Goal: Book appointment/travel/reservation

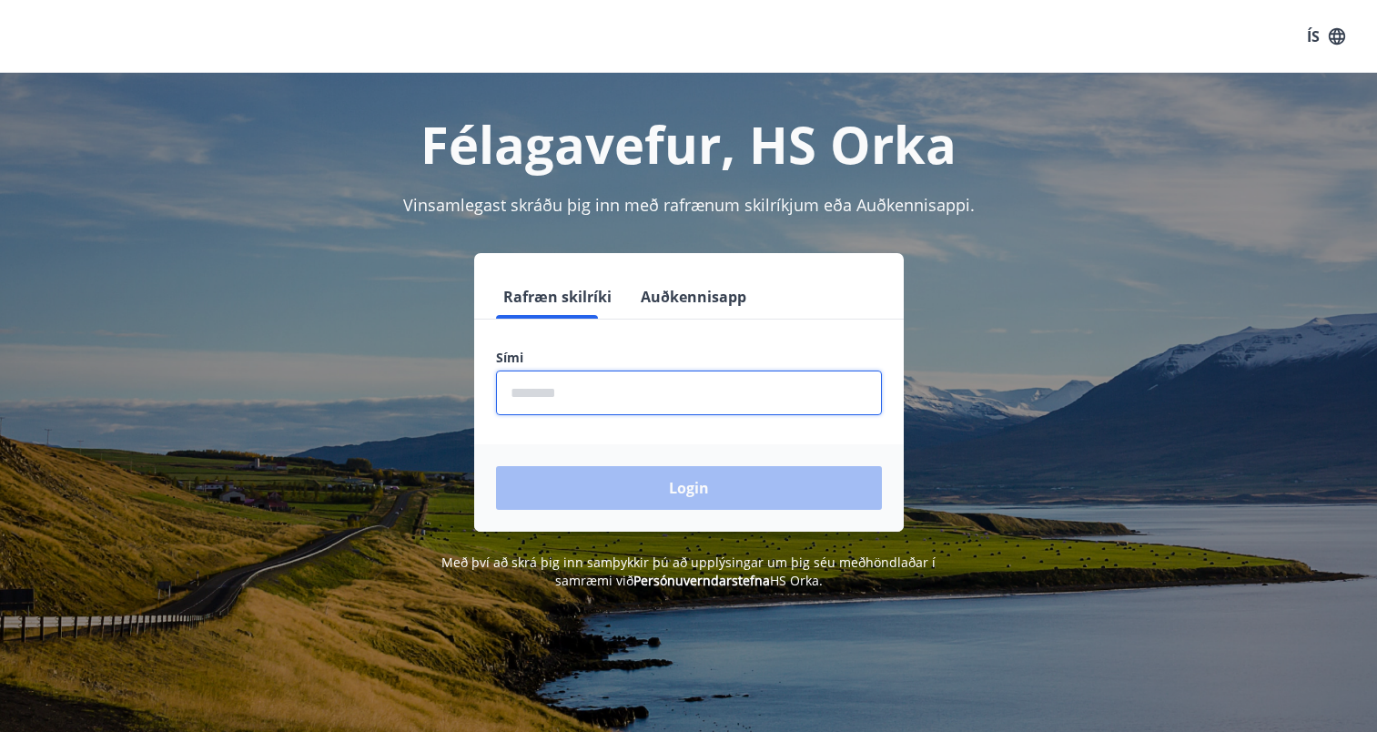
click at [626, 387] on input "phone" at bounding box center [689, 393] width 386 height 45
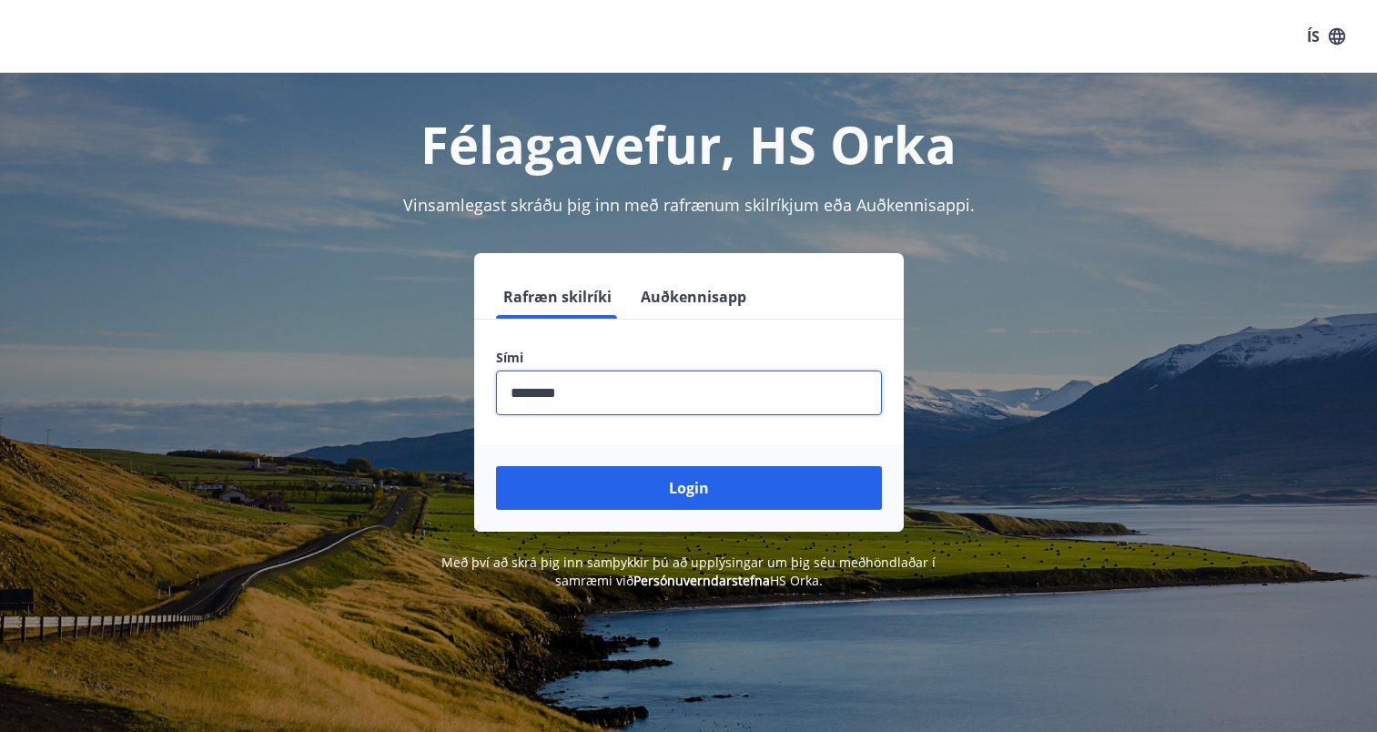
type input "********"
click at [496, 466] on button "Login" at bounding box center [689, 488] width 386 height 44
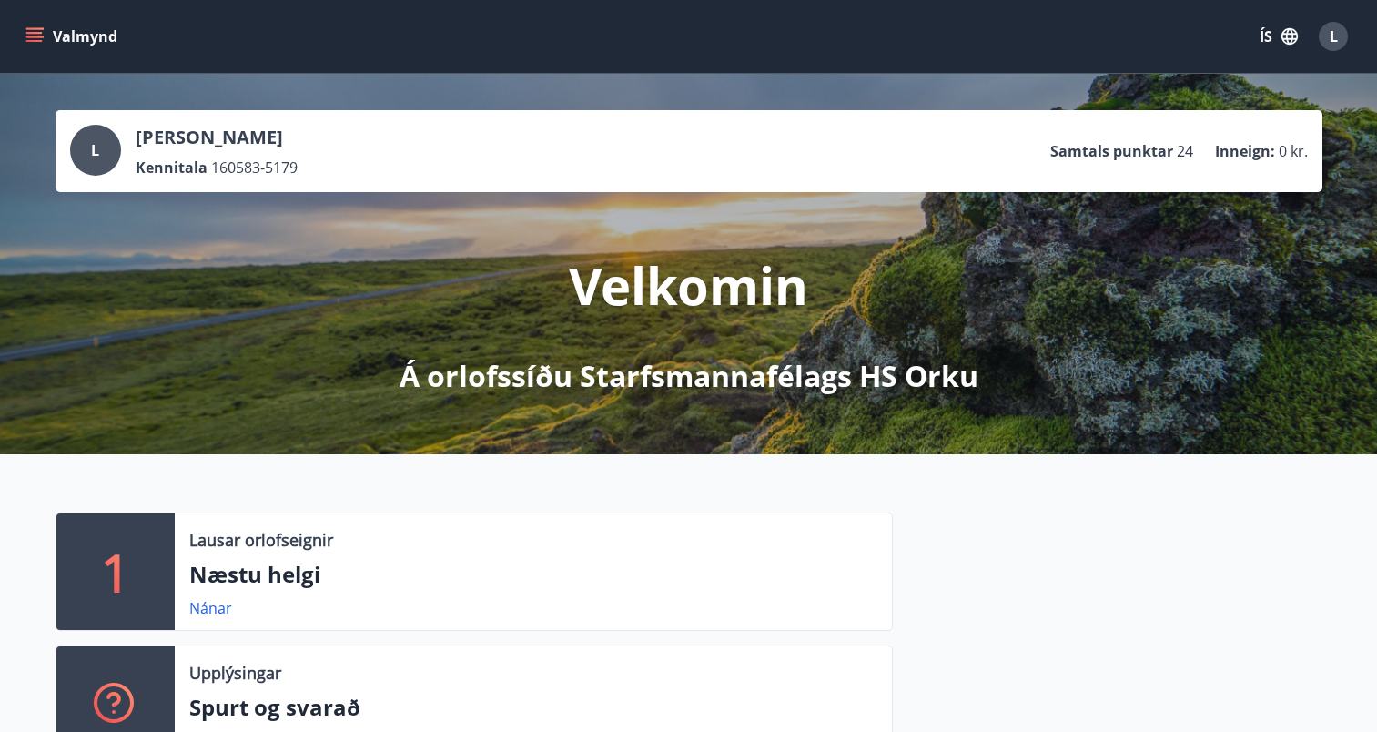
click at [30, 26] on button "Valmynd" at bounding box center [73, 36] width 103 height 33
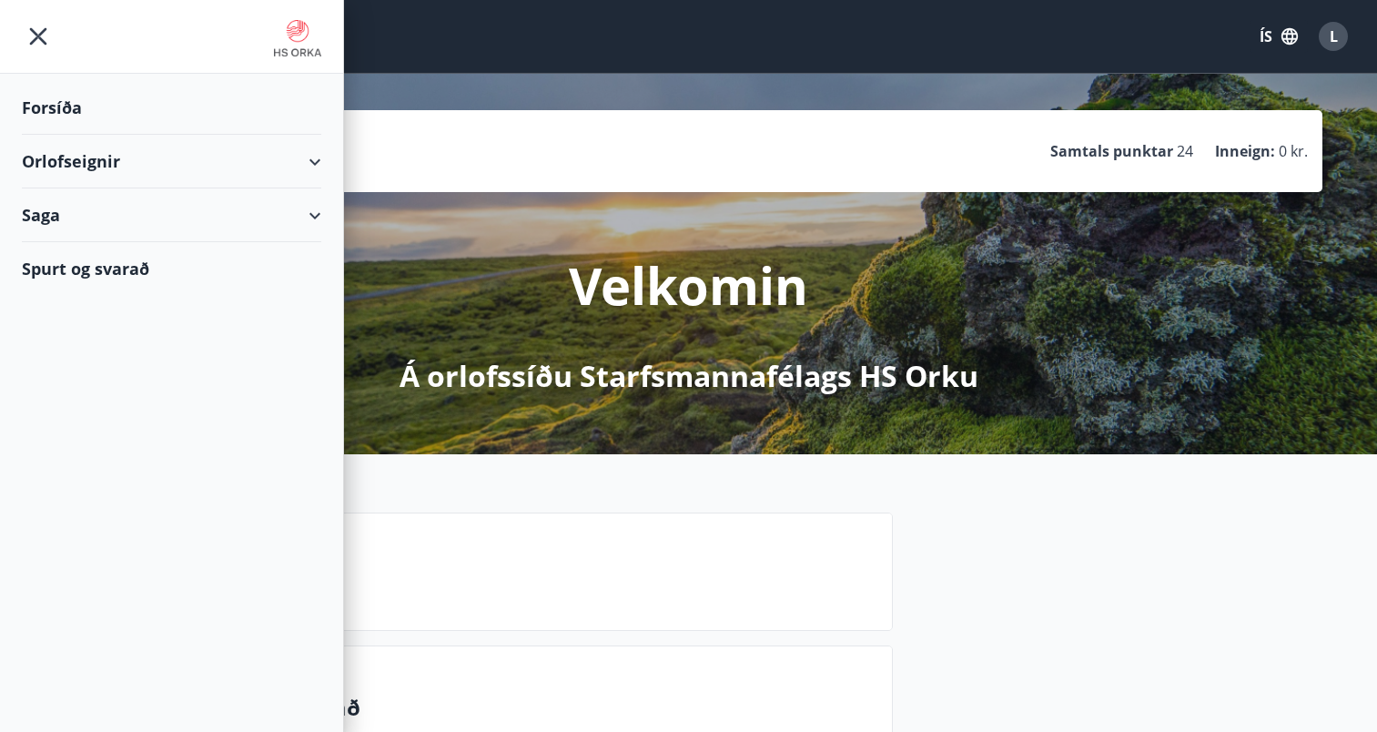
click at [119, 130] on div "Forsíða" at bounding box center [172, 108] width 300 height 54
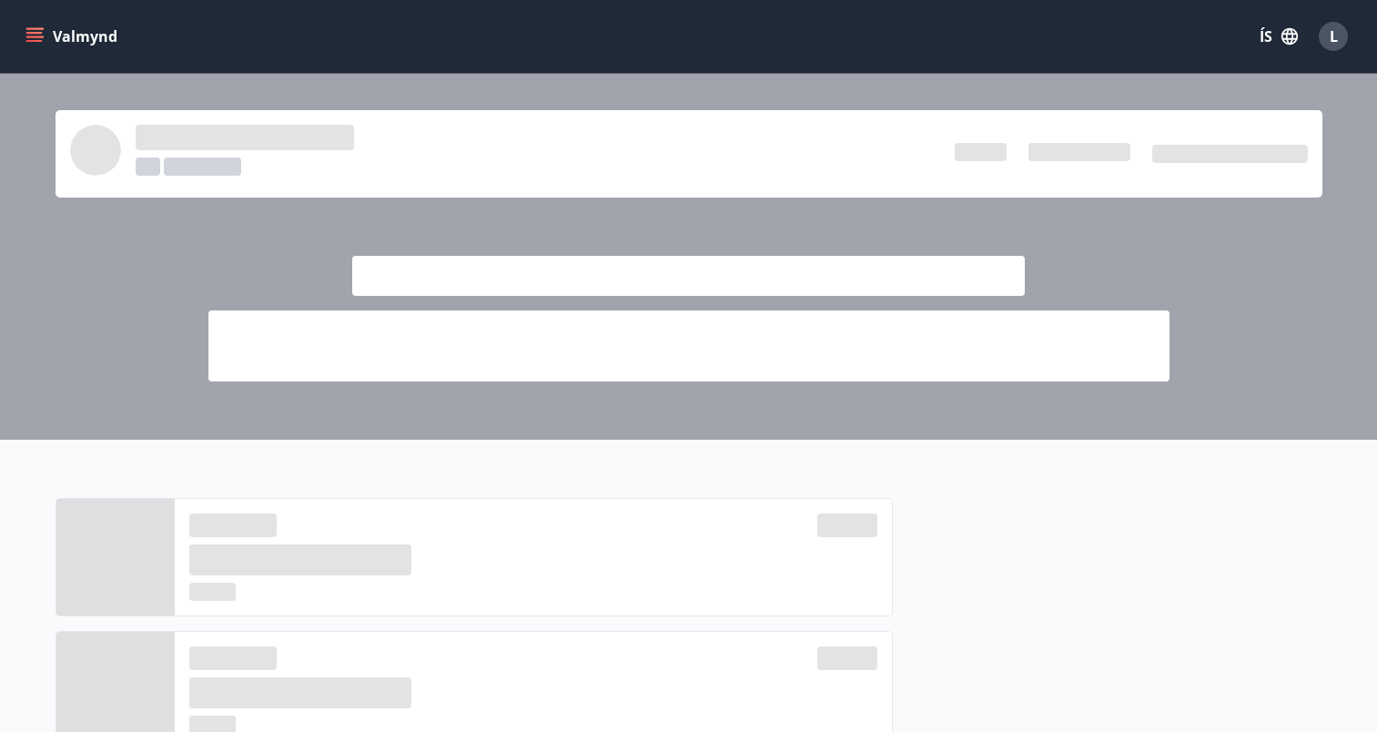
click at [38, 38] on icon "menu" at bounding box center [34, 36] width 18 height 18
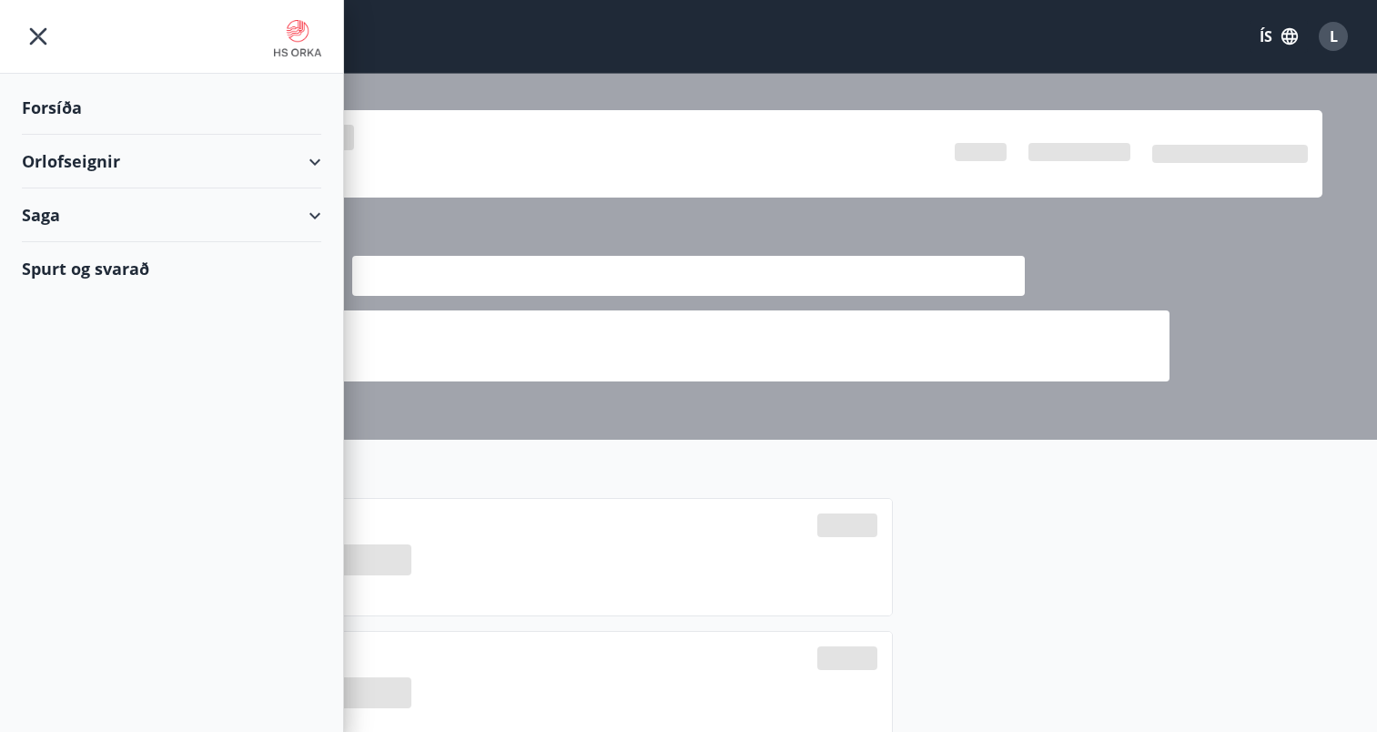
click at [85, 152] on div "Orlofseignir" at bounding box center [172, 162] width 300 height 54
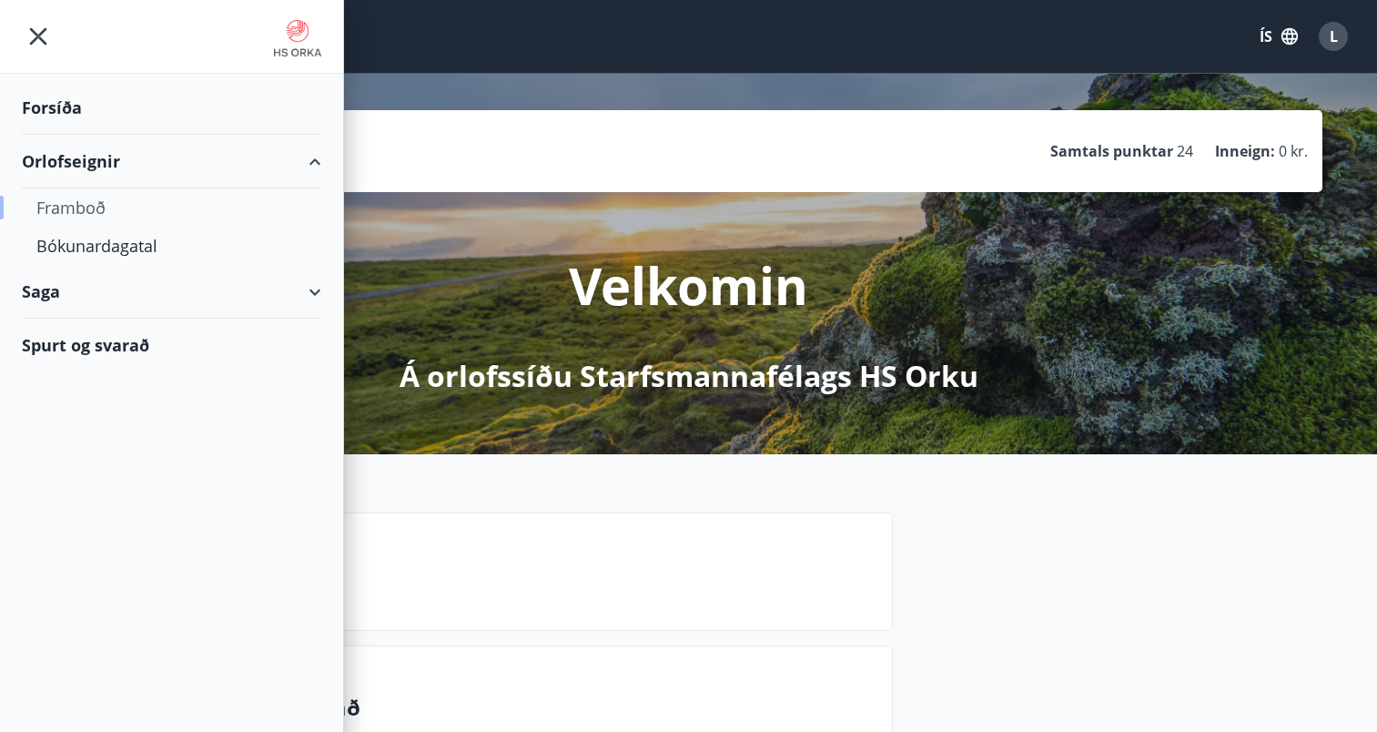
click at [95, 208] on div "Framboð" at bounding box center [171, 207] width 270 height 38
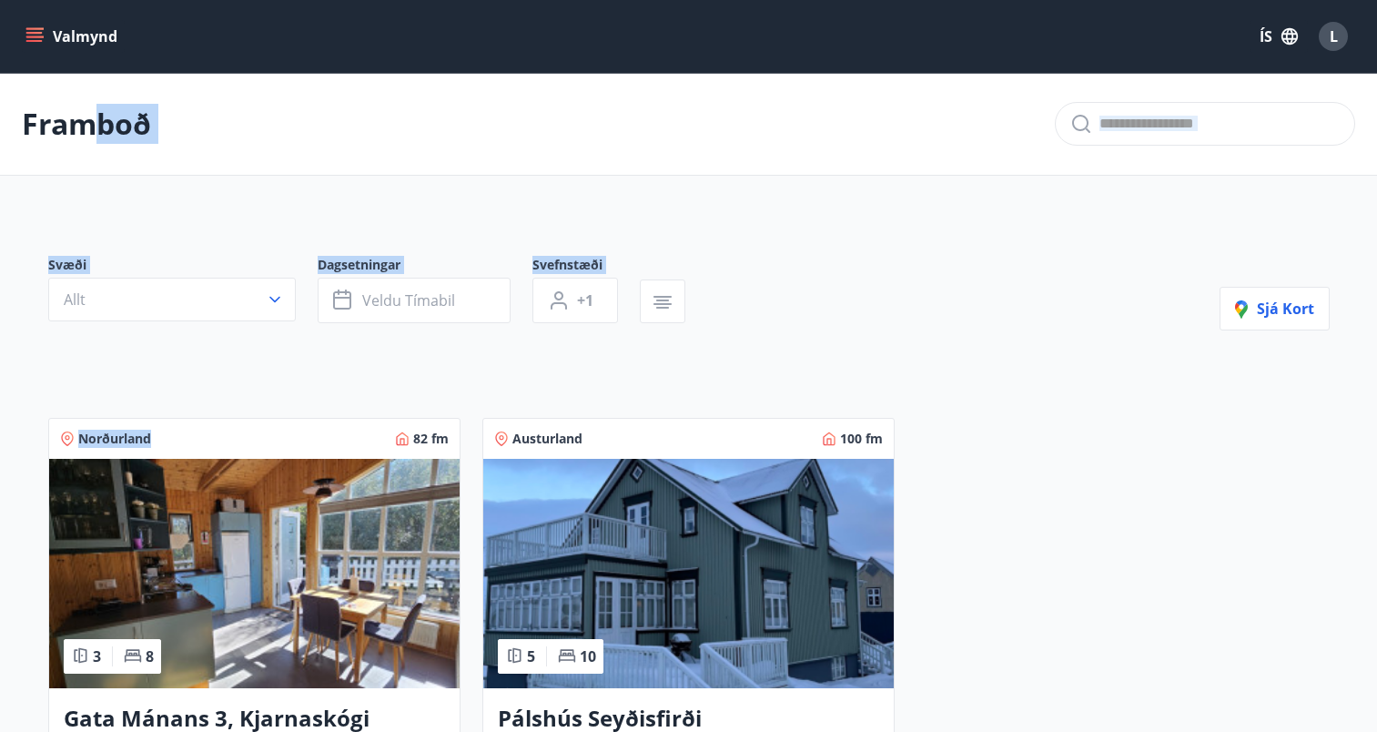
drag, startPoint x: 84, startPoint y: 78, endPoint x: 166, endPoint y: 431, distance: 361.7
click at [166, 431] on main "Framboð Svæði Allt Dagsetningar Veldu tímabil Svefnstæði +1 Sjá kort Norðurland…" at bounding box center [688, 488] width 1377 height 831
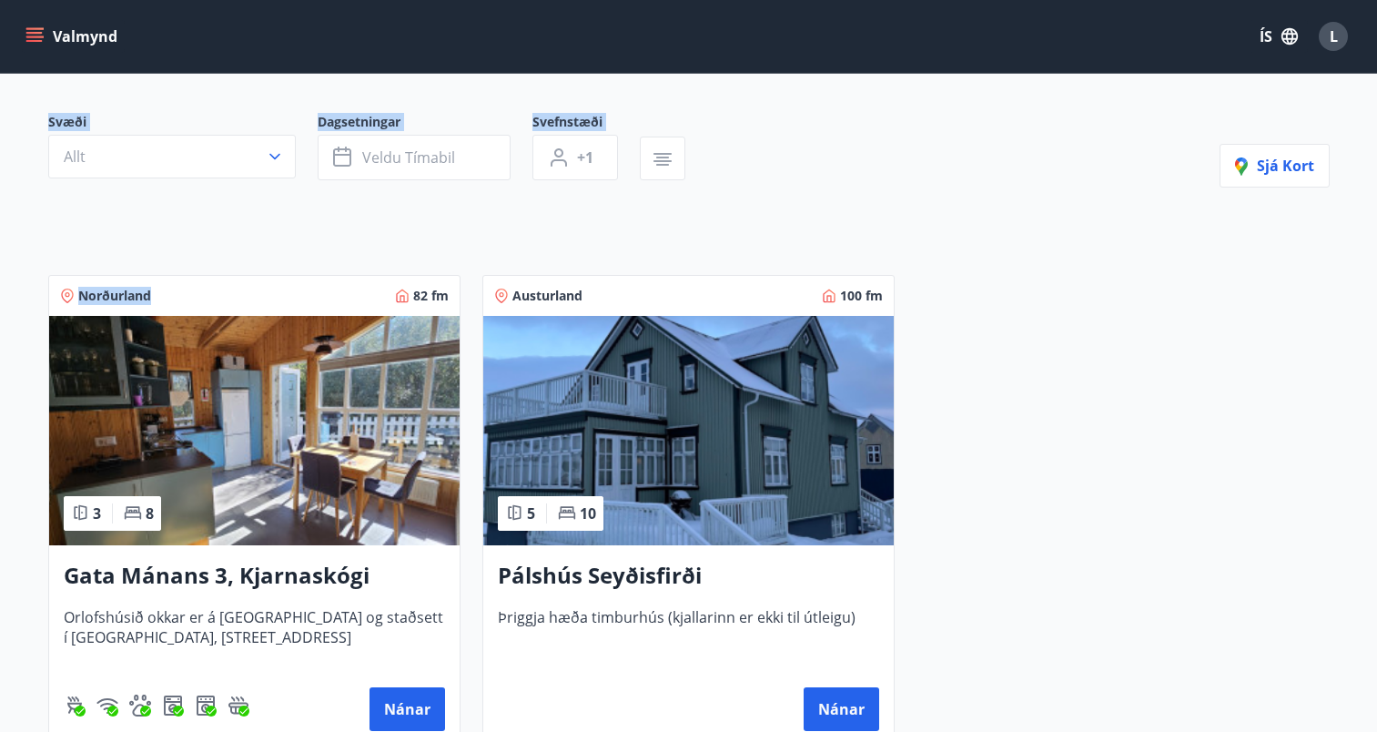
scroll to position [146, 0]
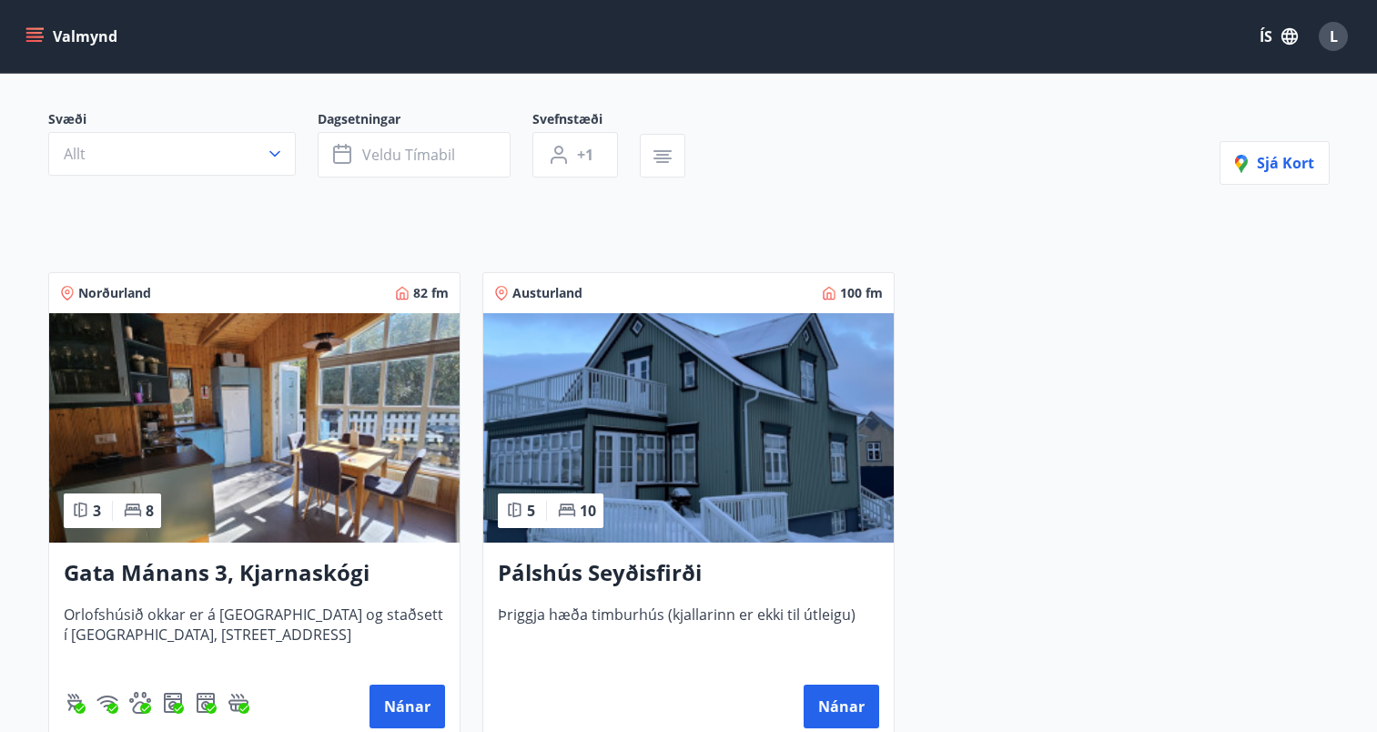
click at [255, 574] on h3 "Gata Mánans 3, Kjarnaskógi" at bounding box center [254, 573] width 381 height 33
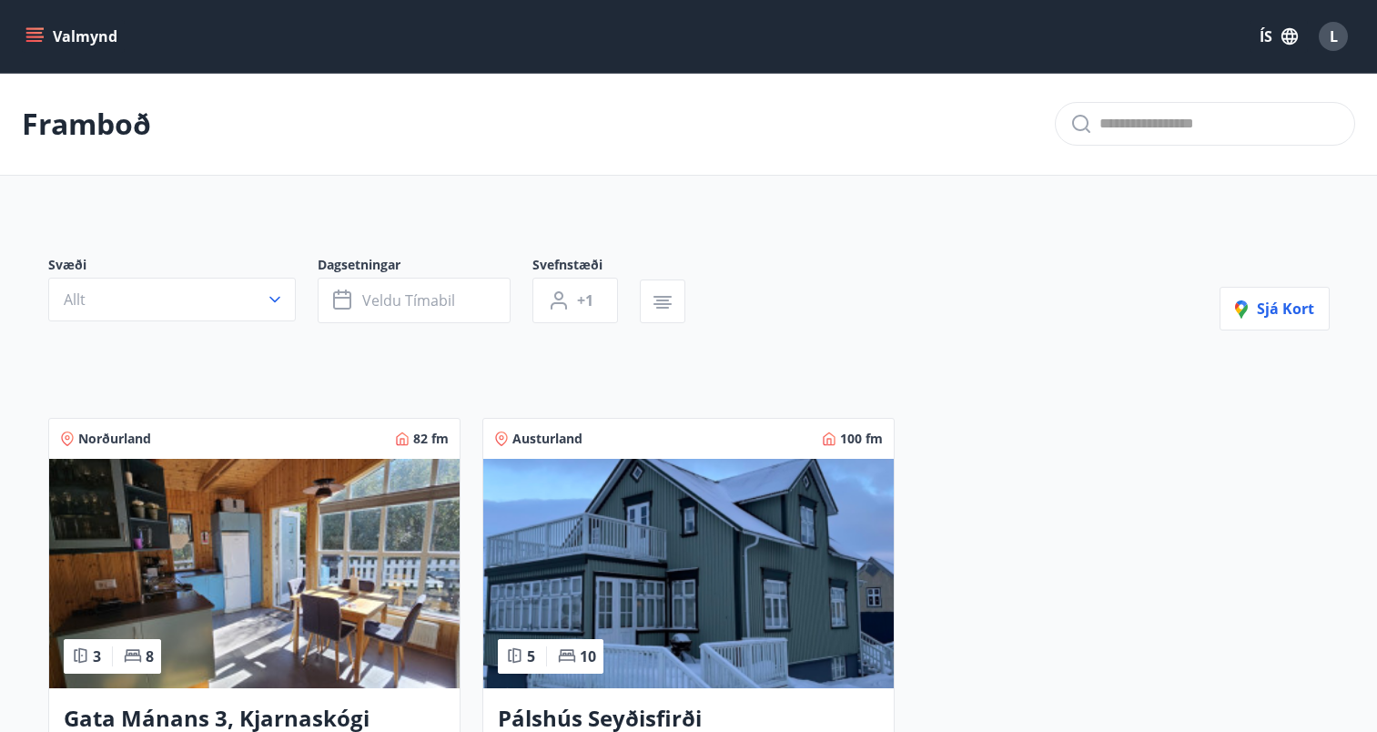
click at [703, 541] on img at bounding box center [688, 573] width 411 height 229
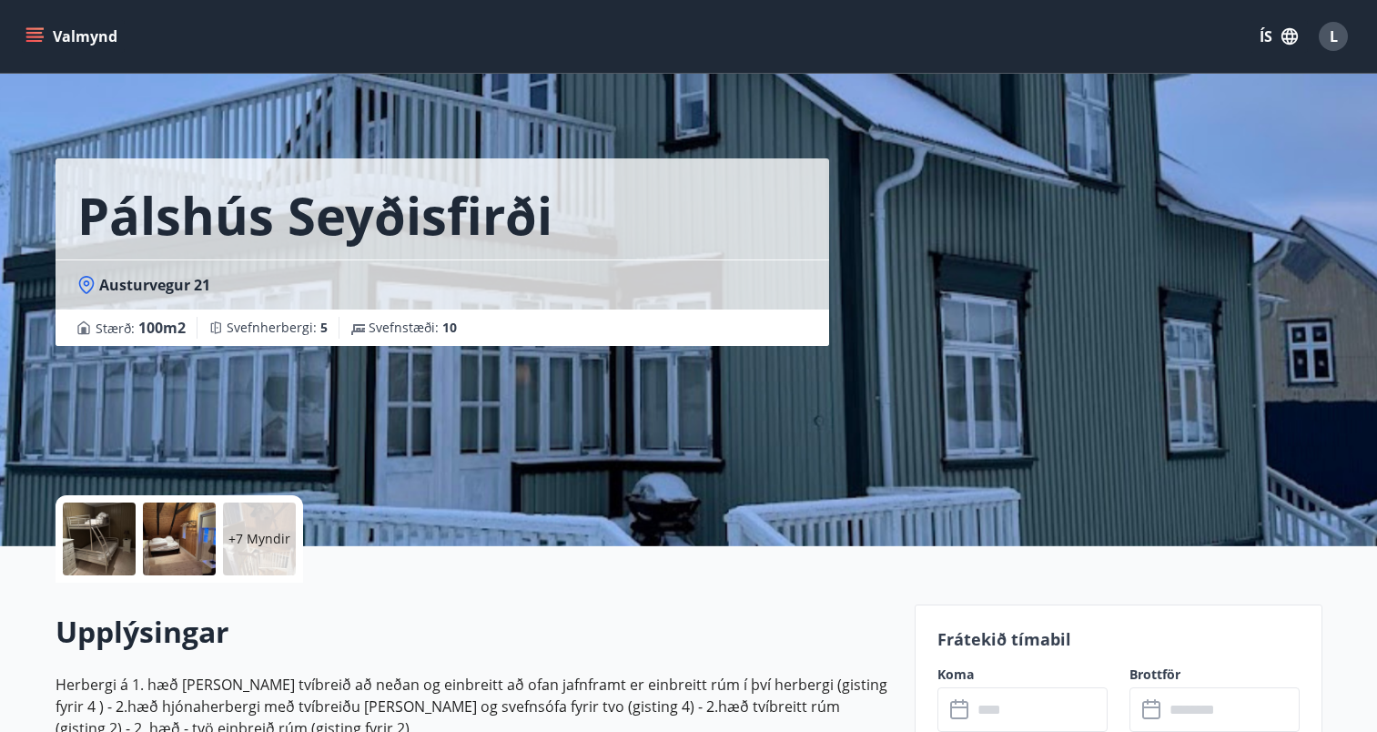
drag, startPoint x: 284, startPoint y: 508, endPoint x: 279, endPoint y: 480, distance: 28.6
drag, startPoint x: 279, startPoint y: 474, endPoint x: 269, endPoint y: 539, distance: 65.4
click at [269, 539] on p "+7 Myndir" at bounding box center [260, 539] width 62 height 18
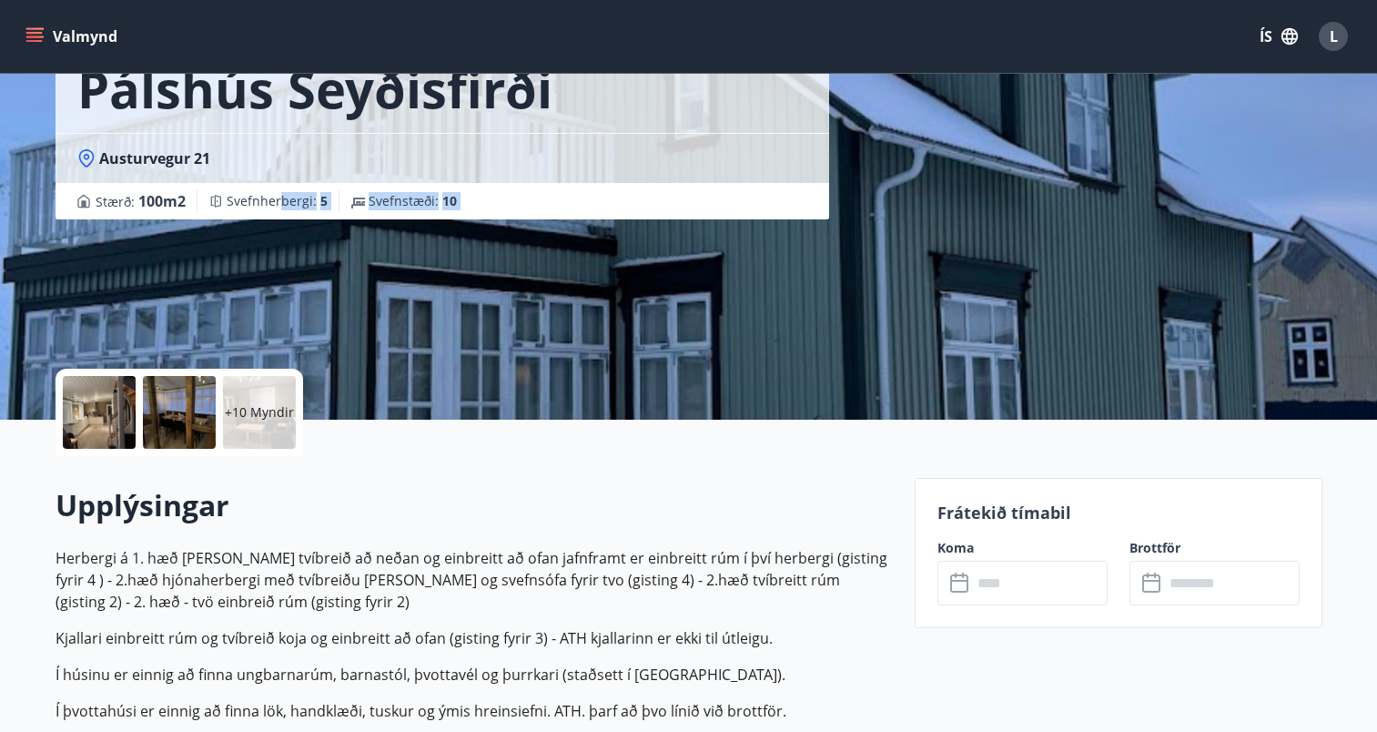
scroll to position [125, 0]
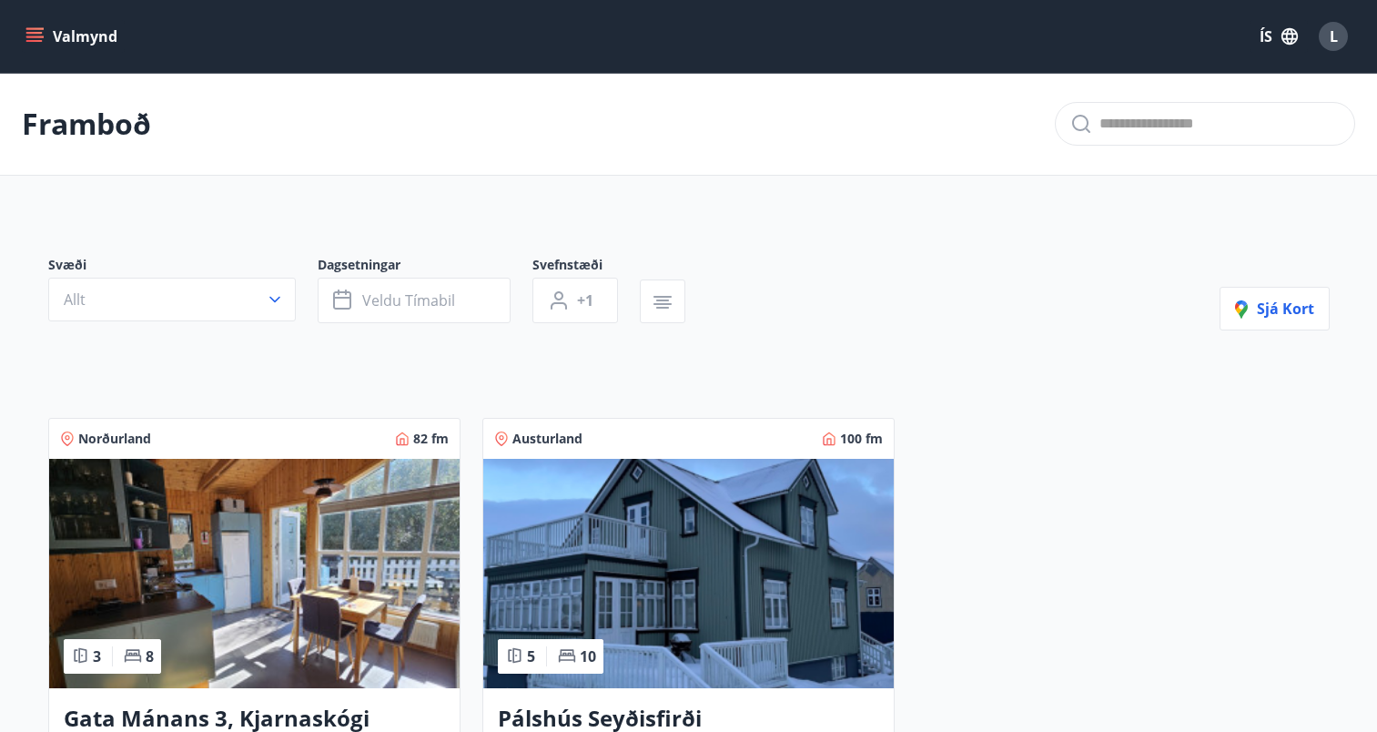
click at [210, 514] on img at bounding box center [254, 573] width 411 height 229
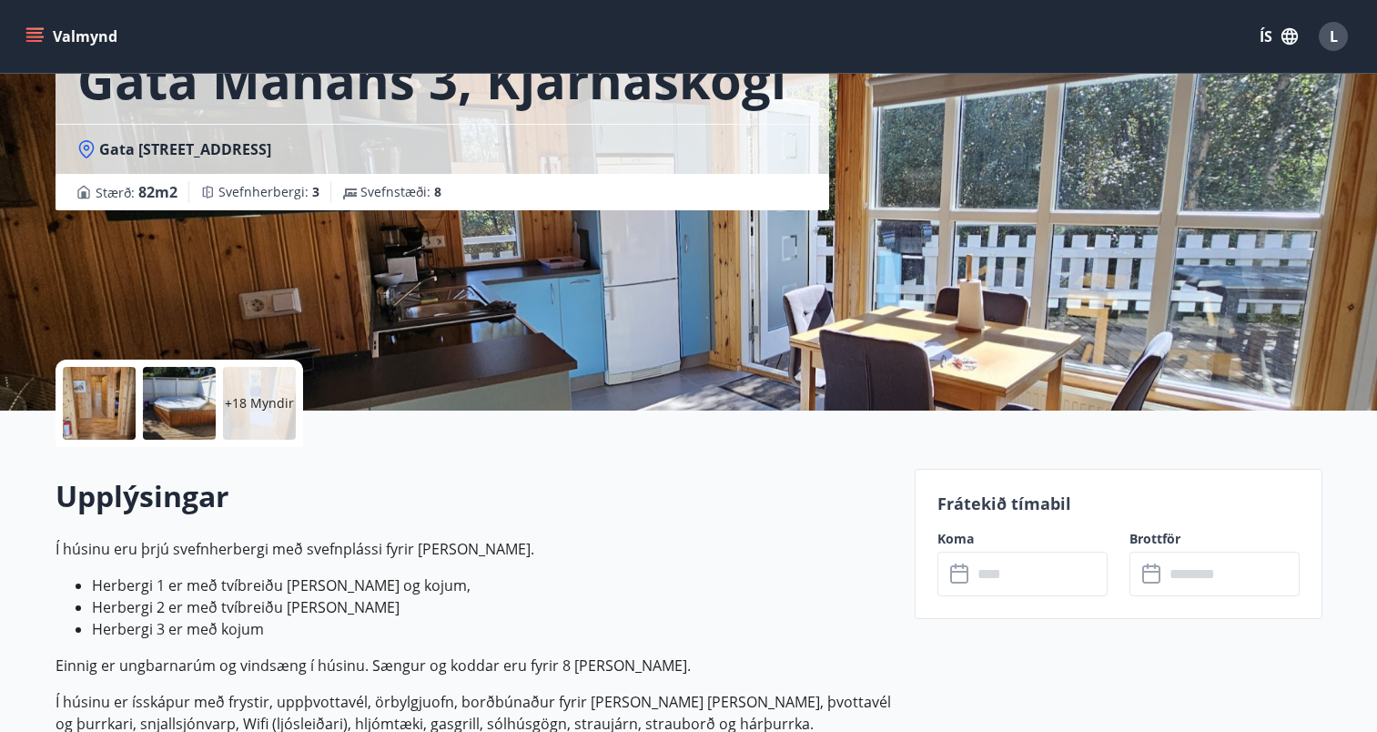
scroll to position [352, 0]
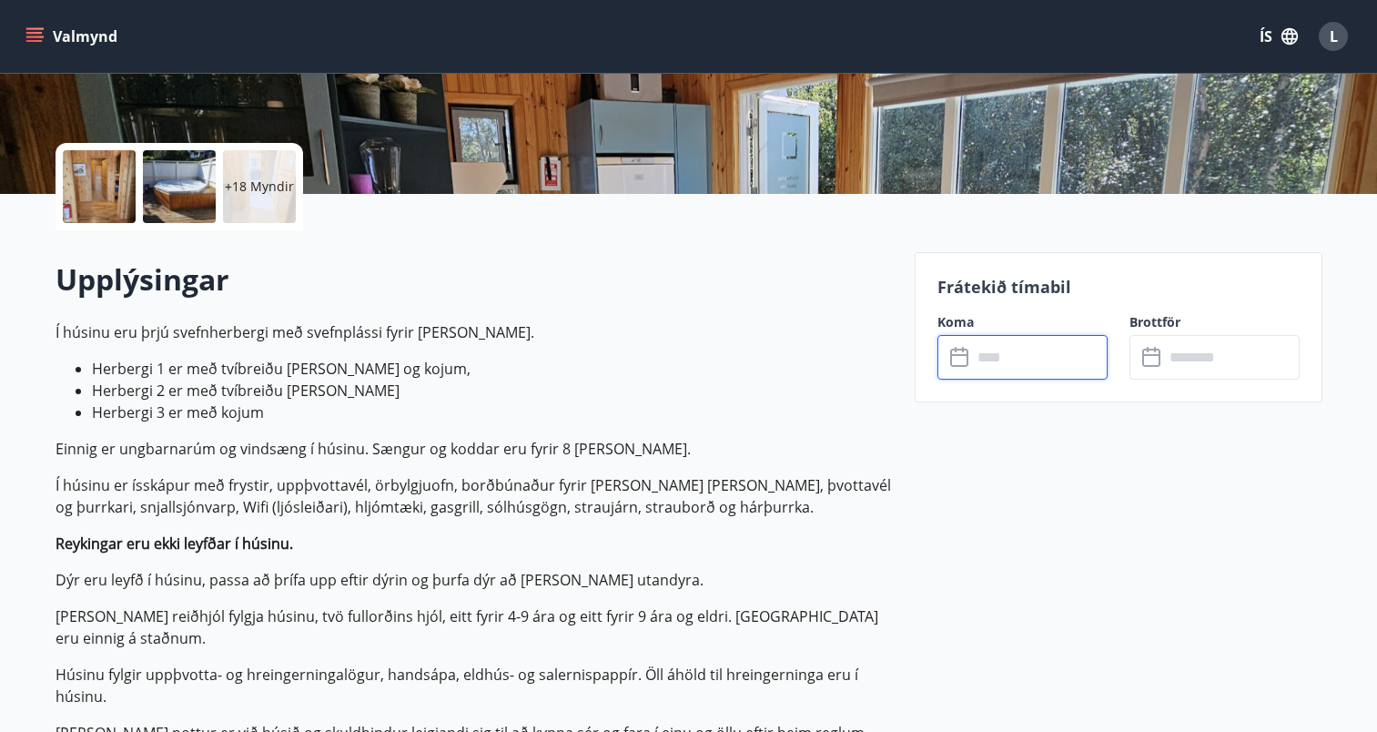
click at [1019, 362] on input "text" at bounding box center [1040, 357] width 136 height 45
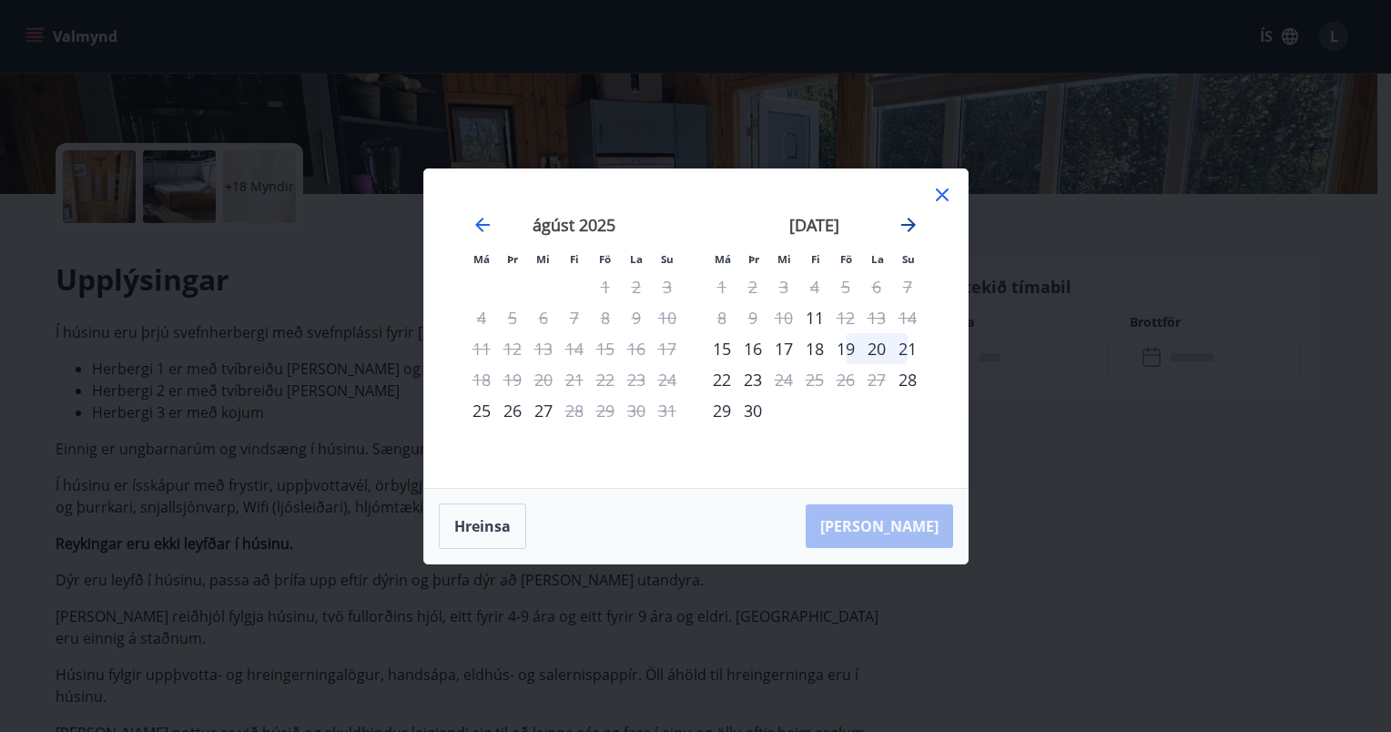
click at [902, 214] on icon "Move forward to switch to the next month." at bounding box center [909, 225] width 22 height 22
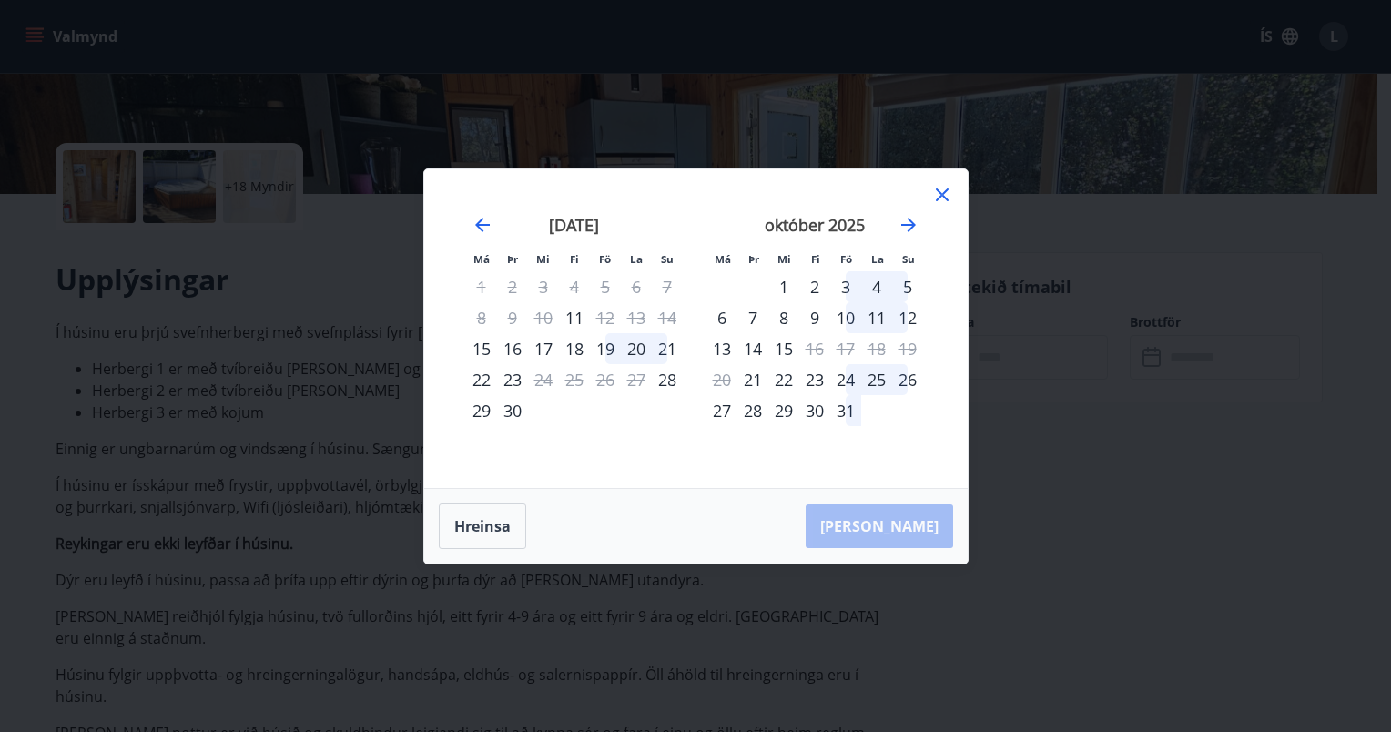
click at [901, 212] on div "október 2025" at bounding box center [814, 231] width 217 height 80
click at [904, 218] on icon "Move forward to switch to the next month." at bounding box center [909, 225] width 22 height 22
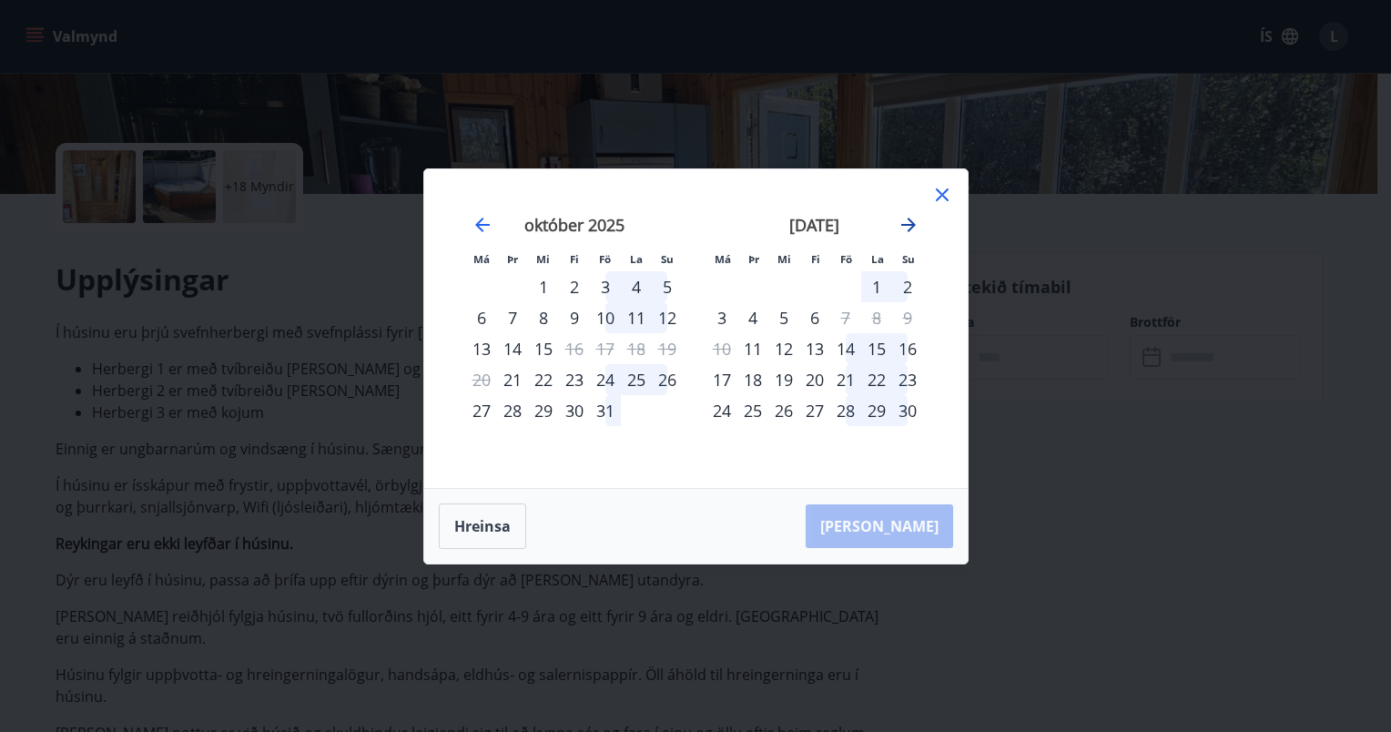
click at [904, 218] on icon "Move forward to switch to the next month." at bounding box center [909, 225] width 22 height 22
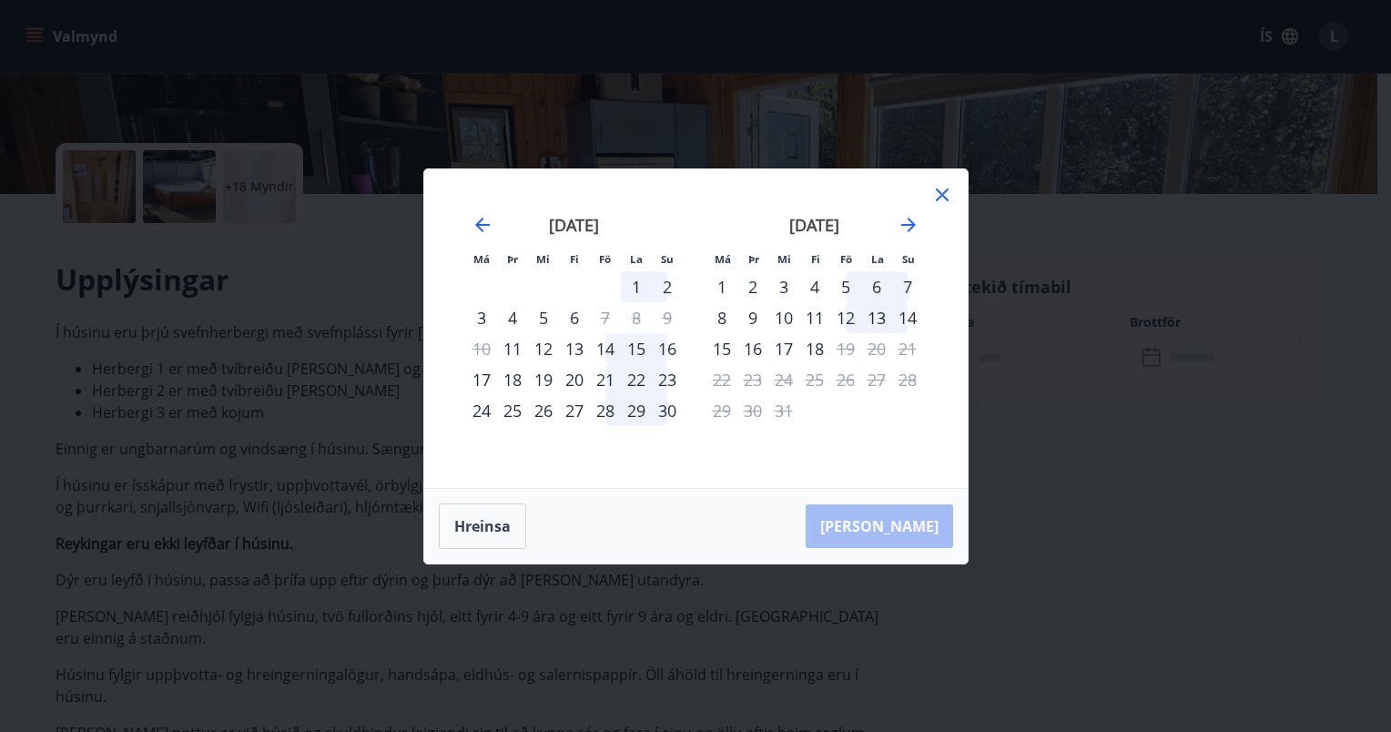
click at [610, 350] on div "14" at bounding box center [605, 348] width 31 height 31
click at [663, 351] on div "16" at bounding box center [667, 348] width 31 height 31
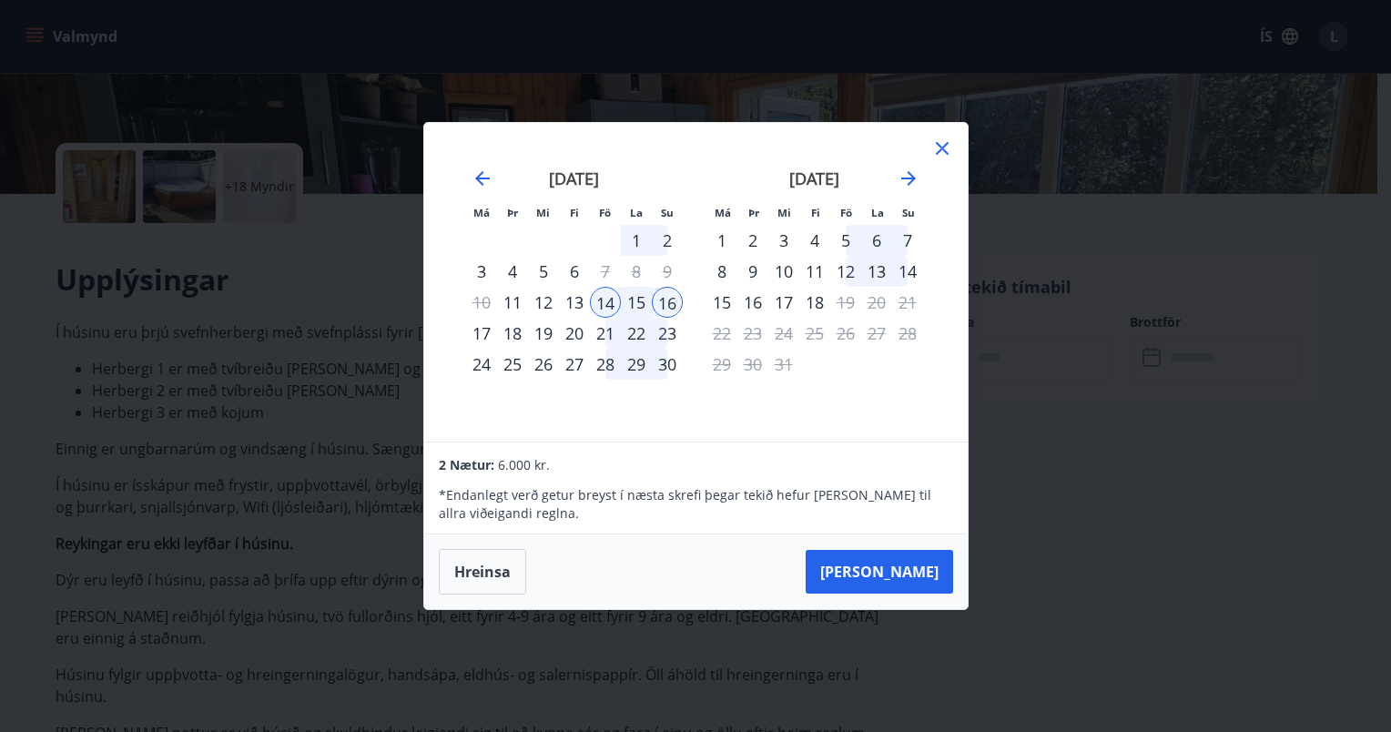
click at [946, 146] on icon at bounding box center [942, 148] width 13 height 13
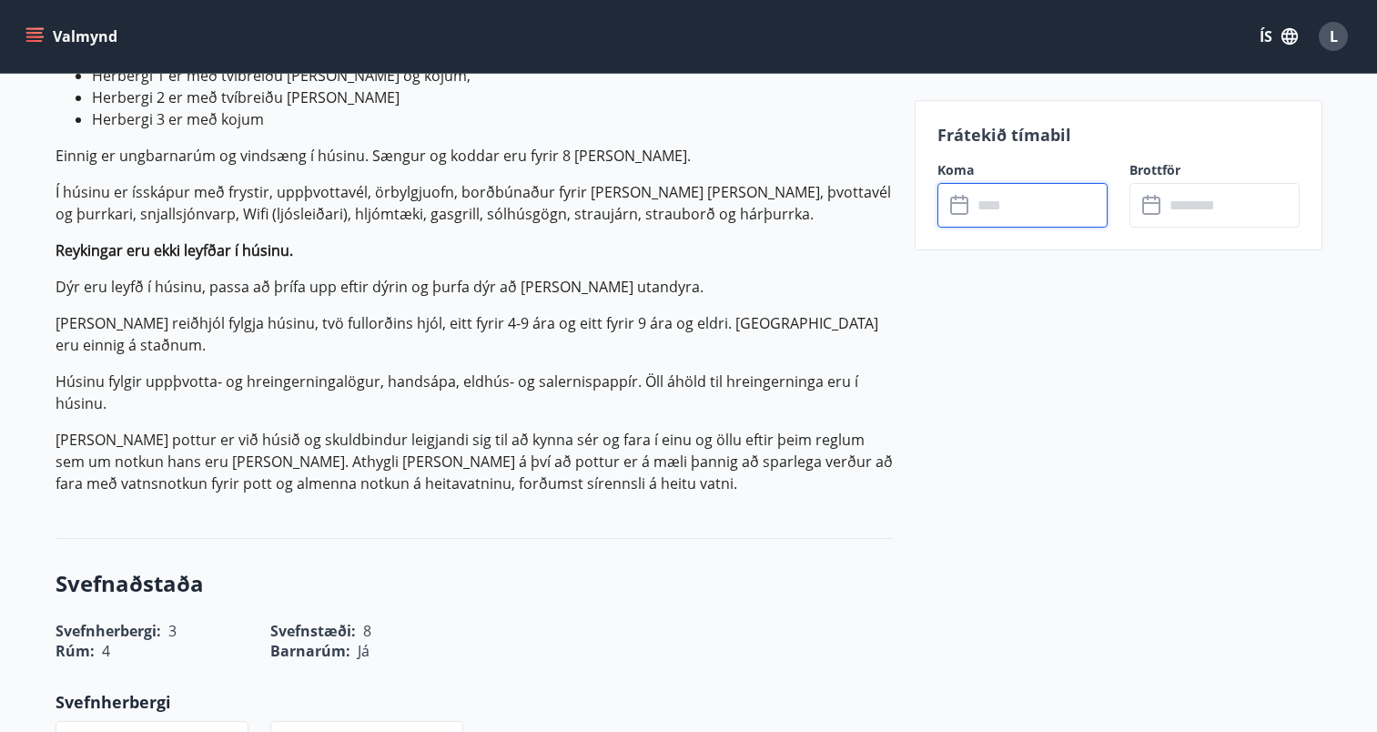
scroll to position [646, 0]
click at [1006, 212] on input "text" at bounding box center [1040, 205] width 136 height 45
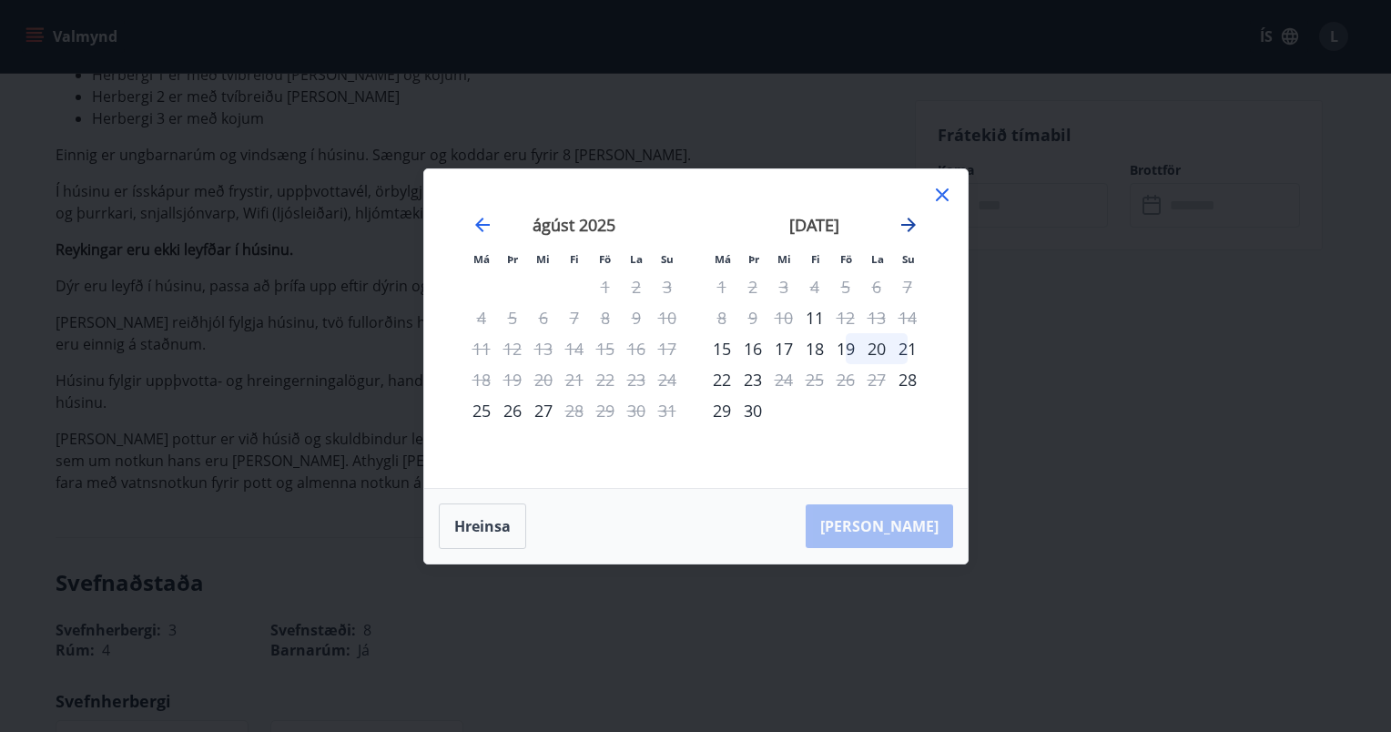
click at [913, 220] on icon "Move forward to switch to the next month." at bounding box center [909, 225] width 22 height 22
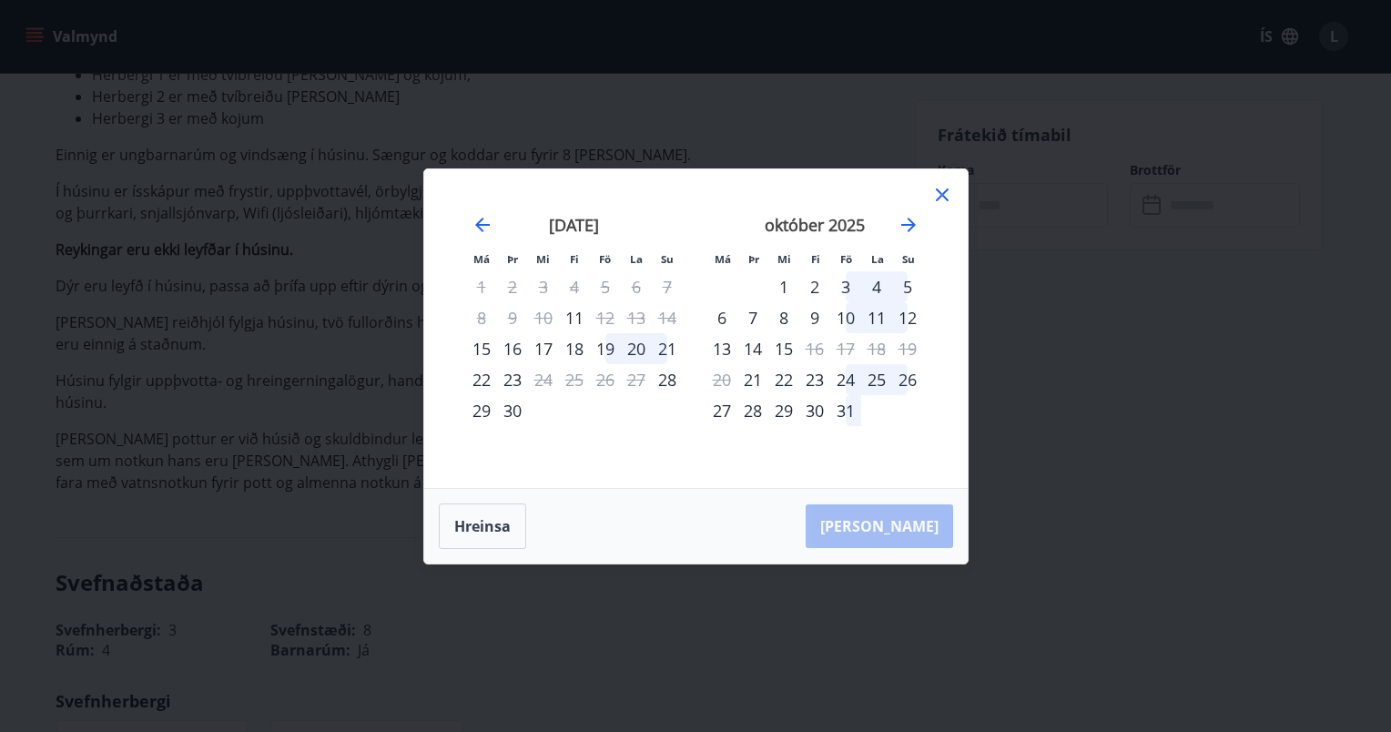
click at [561, 346] on div "18" at bounding box center [574, 348] width 31 height 31
click at [668, 346] on div "21" at bounding box center [667, 348] width 31 height 31
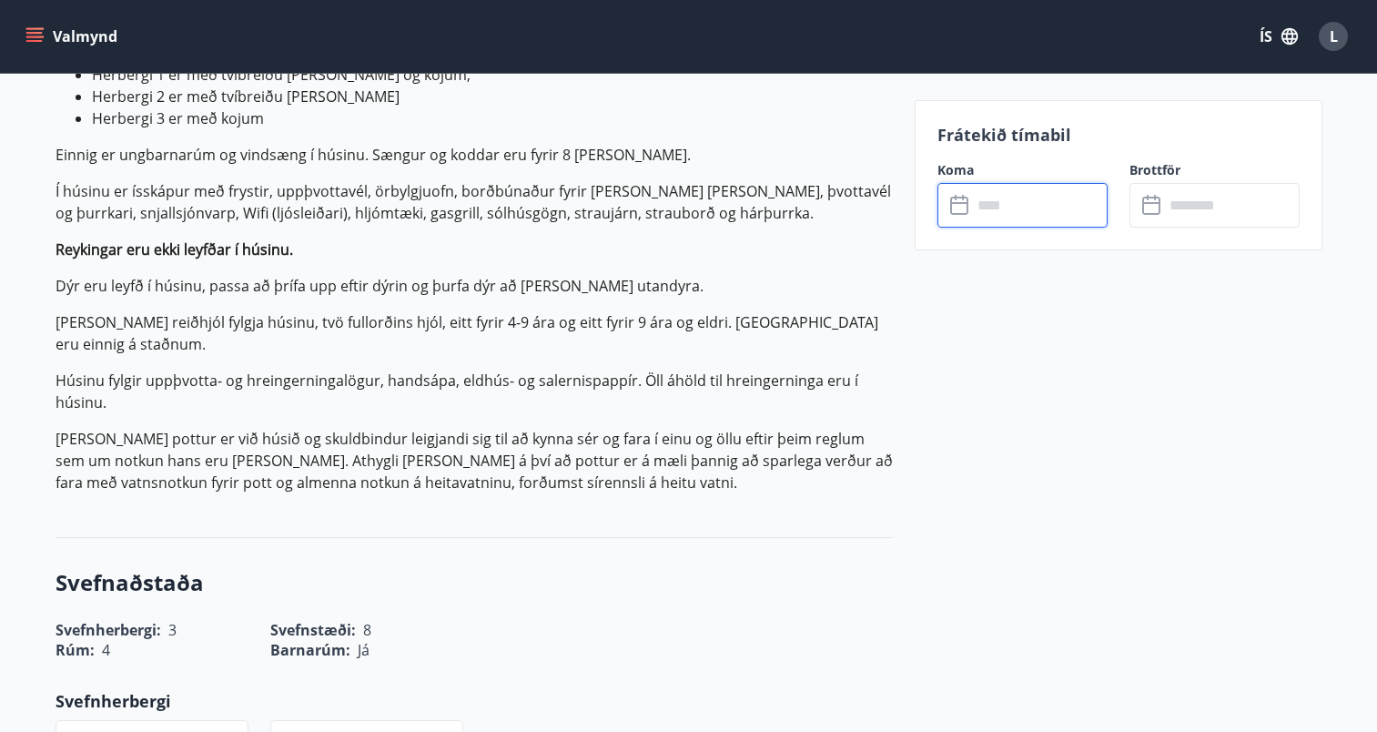
click at [1034, 215] on input "text" at bounding box center [1040, 205] width 136 height 45
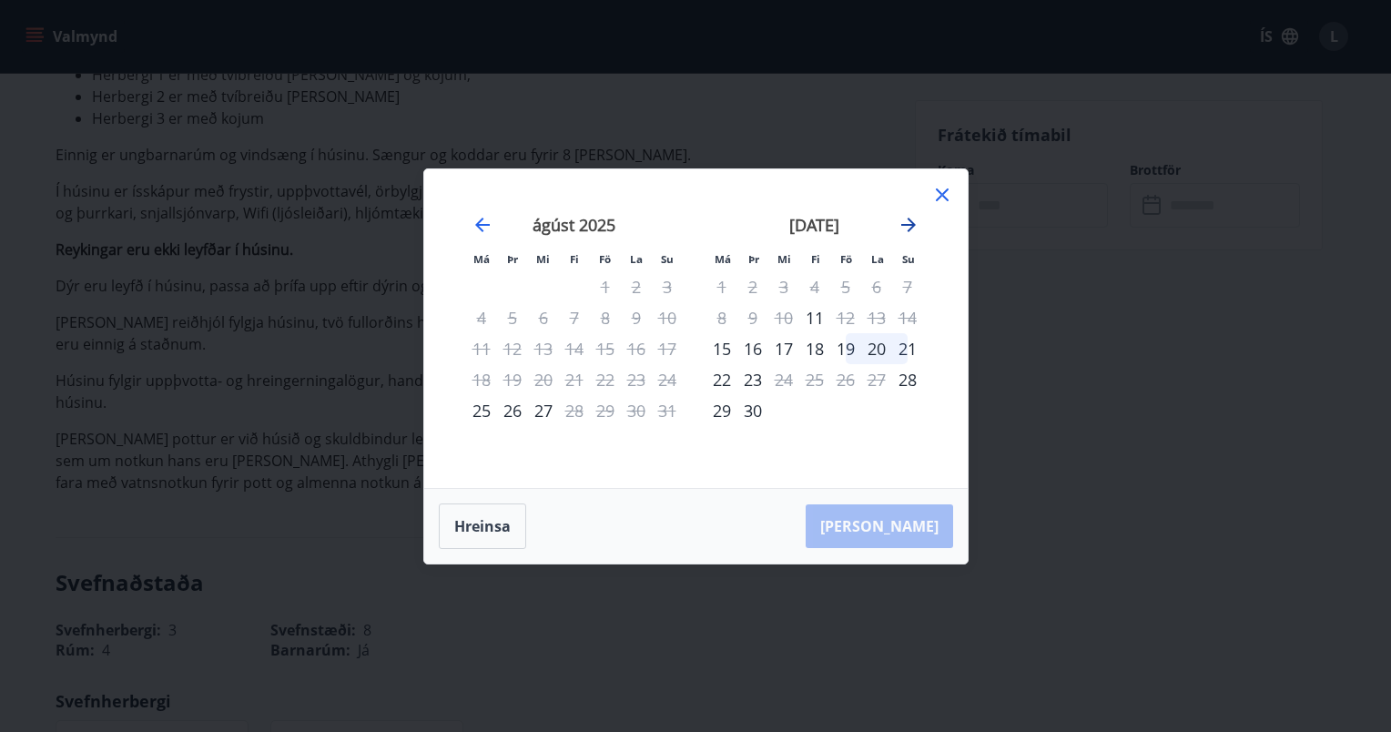
click at [912, 227] on icon "Move forward to switch to the next month." at bounding box center [908, 225] width 15 height 15
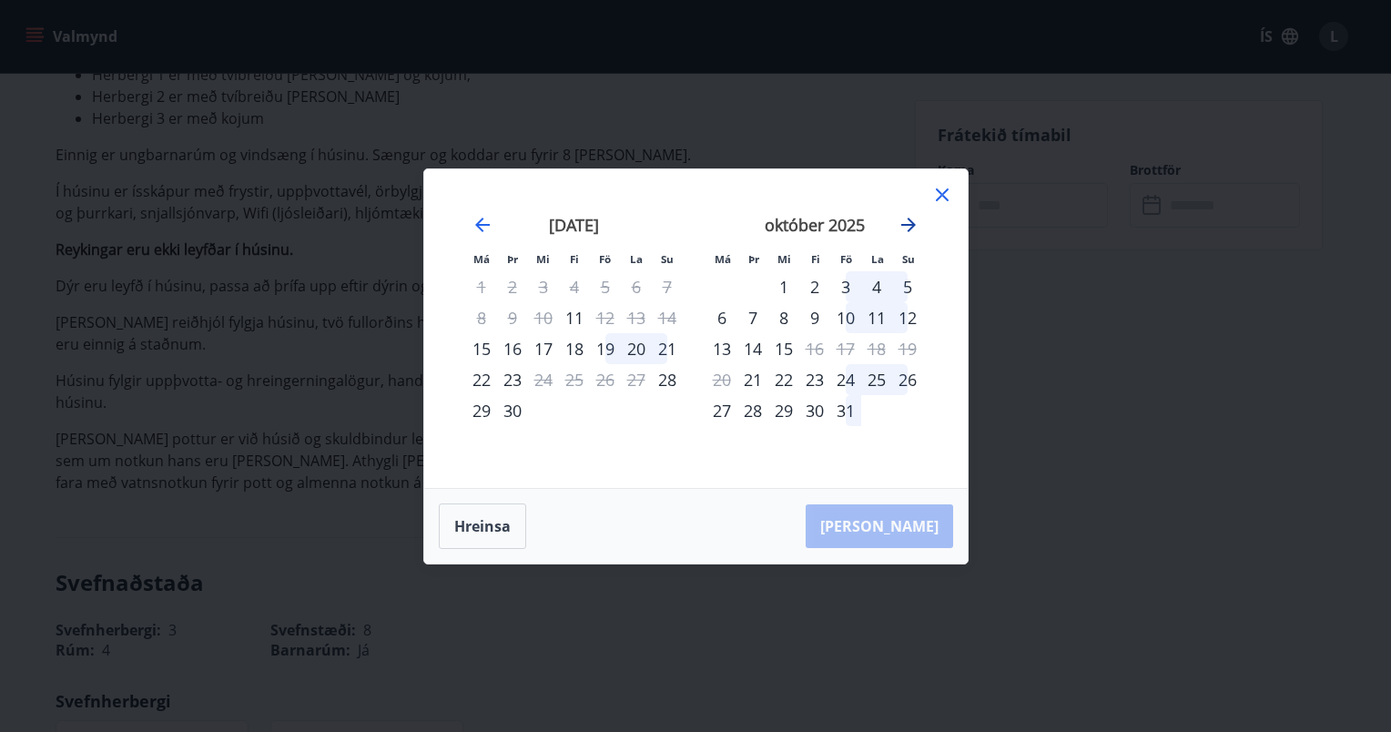
click at [908, 223] on icon "Move forward to switch to the next month." at bounding box center [909, 225] width 22 height 22
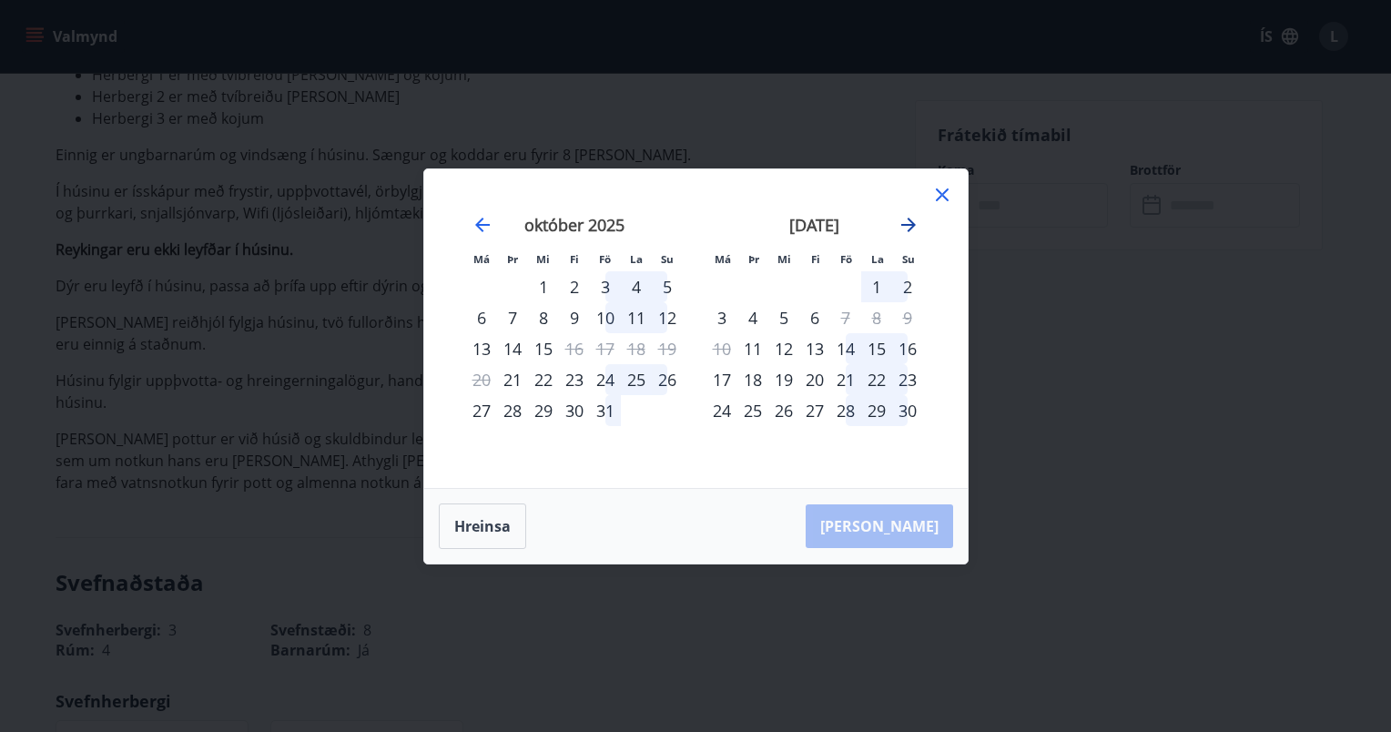
click at [908, 223] on icon "Move forward to switch to the next month." at bounding box center [909, 225] width 22 height 22
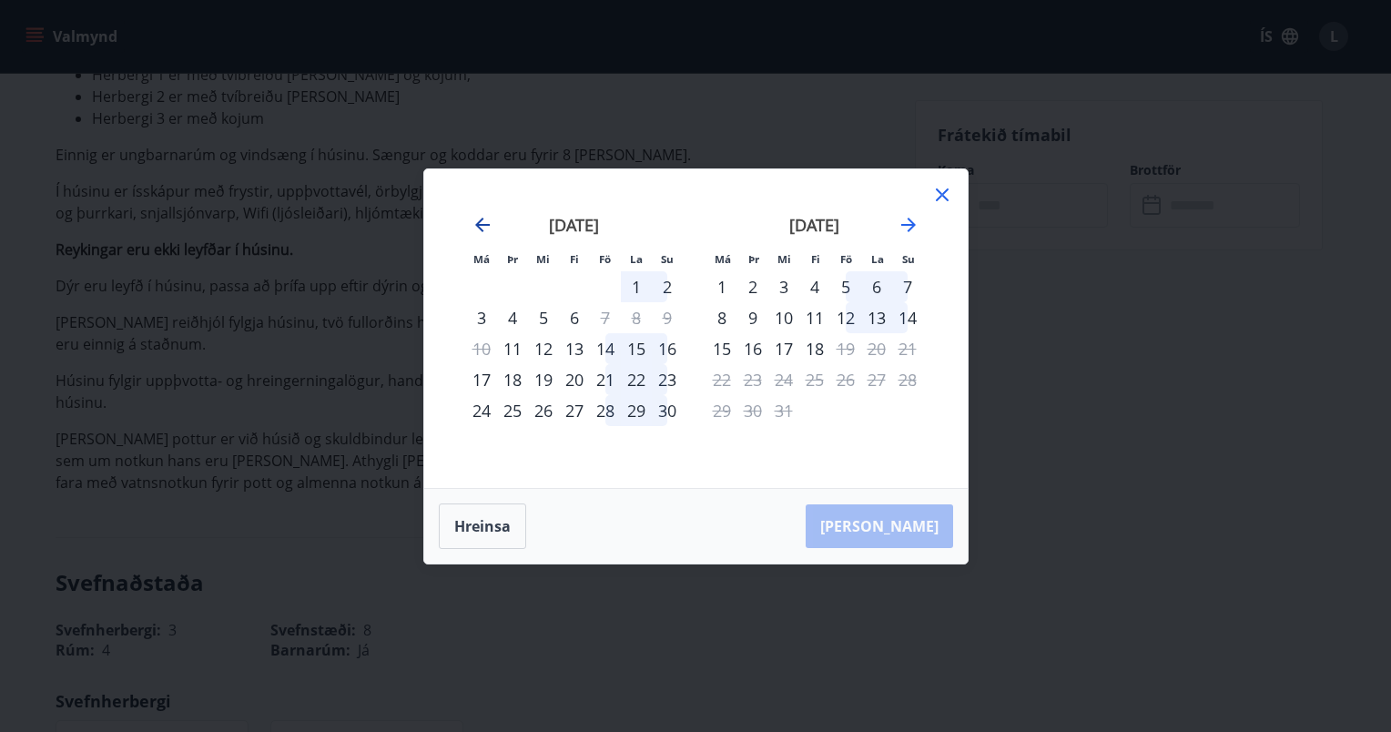
click at [483, 218] on icon "Move backward to switch to the previous month." at bounding box center [483, 225] width 22 height 22
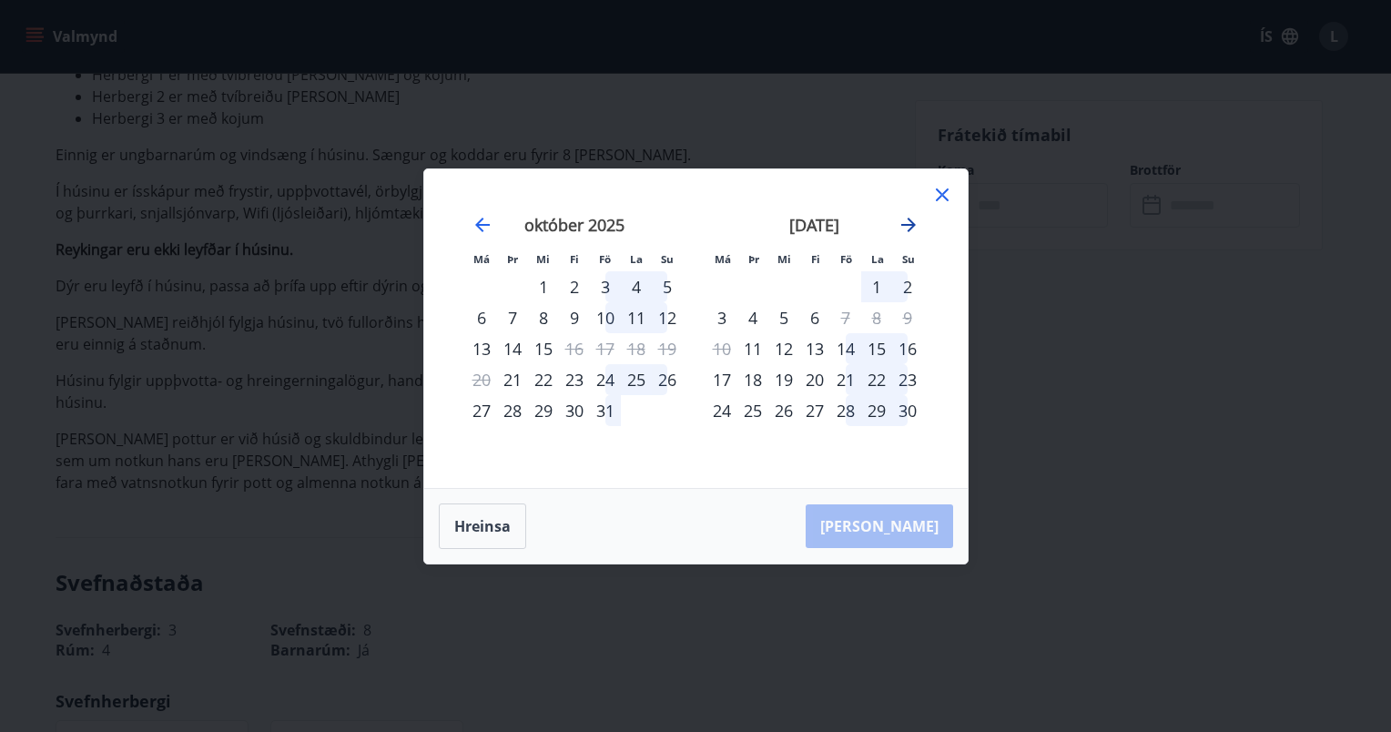
click at [905, 221] on icon "Move forward to switch to the next month." at bounding box center [909, 225] width 22 height 22
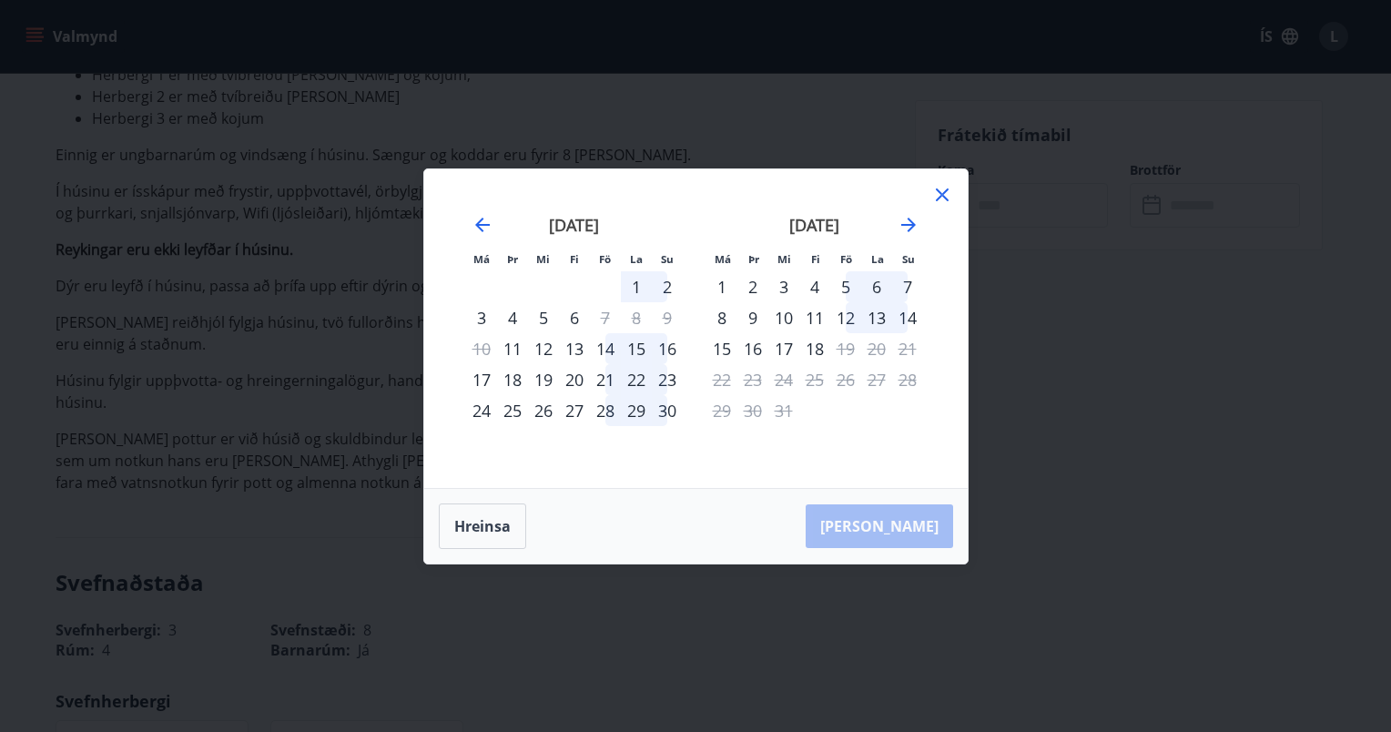
click at [949, 193] on icon at bounding box center [942, 195] width 22 height 22
